Goal: Information Seeking & Learning: Learn about a topic

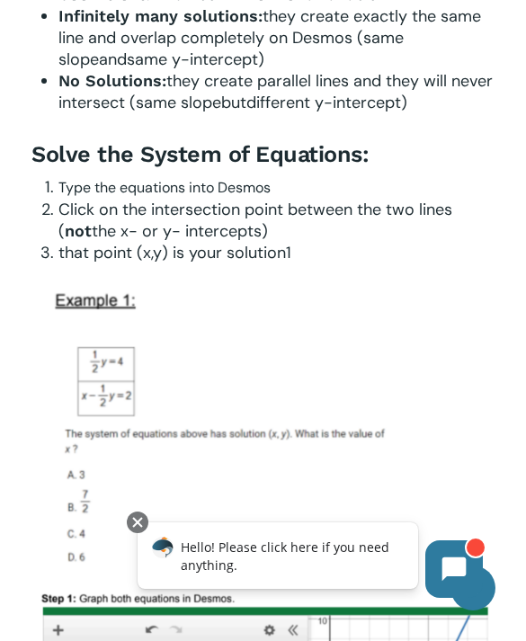
scroll to position [1445, 0]
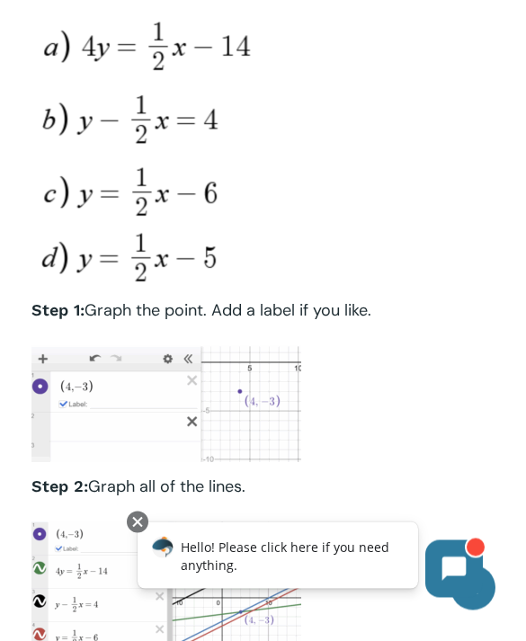
scroll to position [3544, 0]
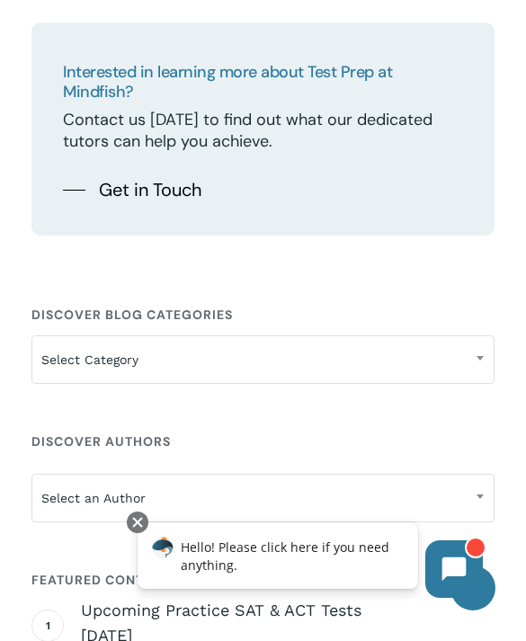
scroll to position [7180, 0]
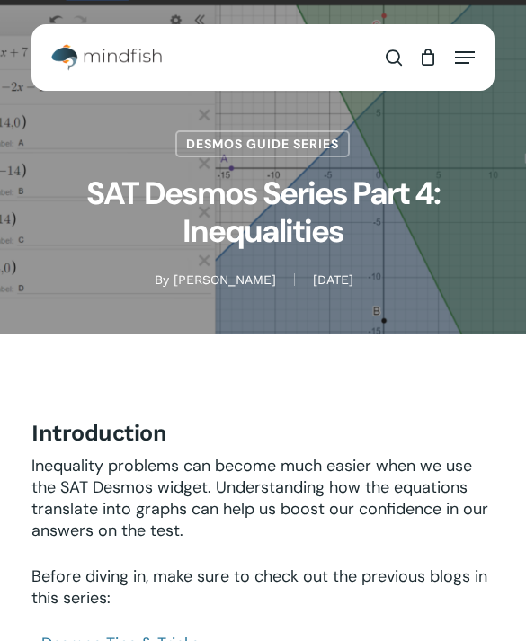
click at [310, 151] on link "Desmos Guide Series" at bounding box center [262, 143] width 174 height 27
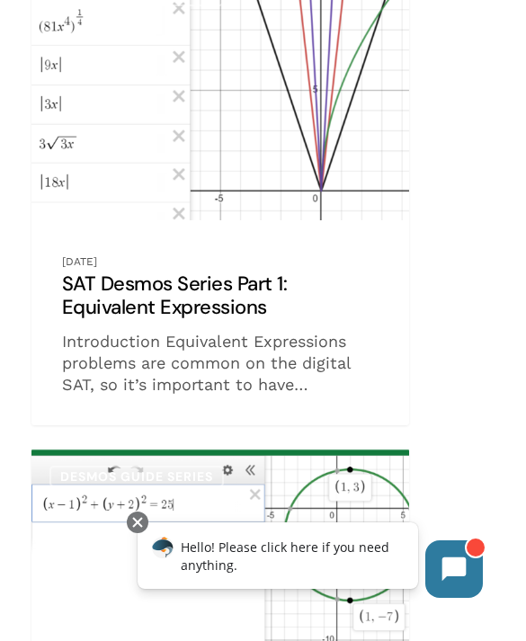
scroll to position [2207, 0]
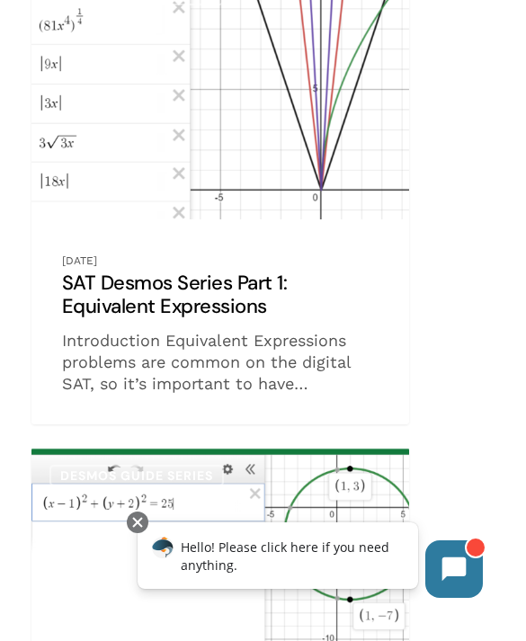
click at [360, 330] on link "SAT Desmos Series Part 1: Equivalent Expressions" at bounding box center [220, 195] width 378 height 459
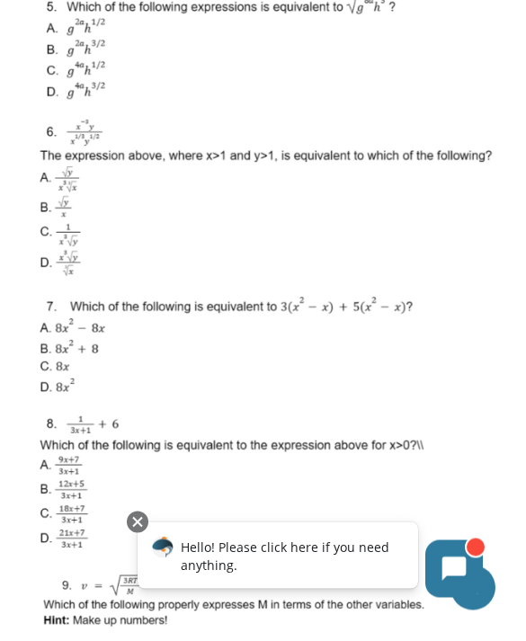
scroll to position [6867, 0]
